Goal: Book appointment/travel/reservation

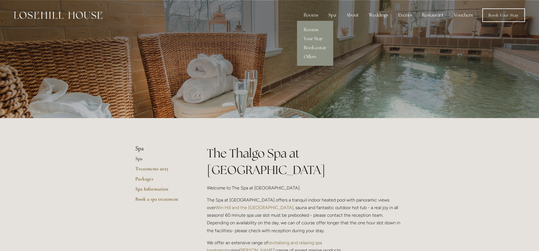
click at [312, 30] on link "Rooms" at bounding box center [315, 29] width 36 height 9
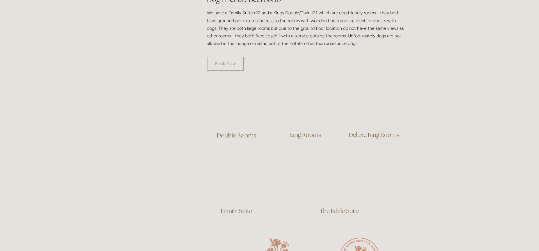
scroll to position [344, 0]
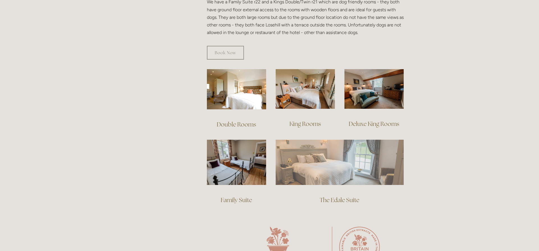
click at [309, 156] on img at bounding box center [340, 161] width 128 height 45
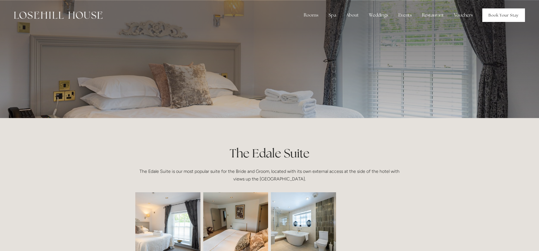
click at [498, 13] on link "Book Your Stay" at bounding box center [503, 14] width 43 height 13
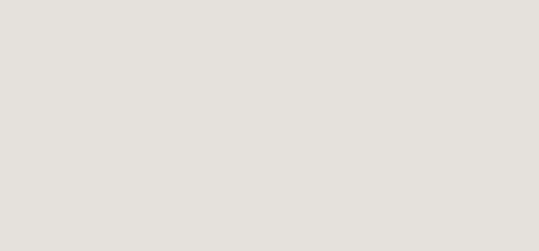
scroll to position [775, 0]
